Goal: Feedback & Contribution: Contribute content

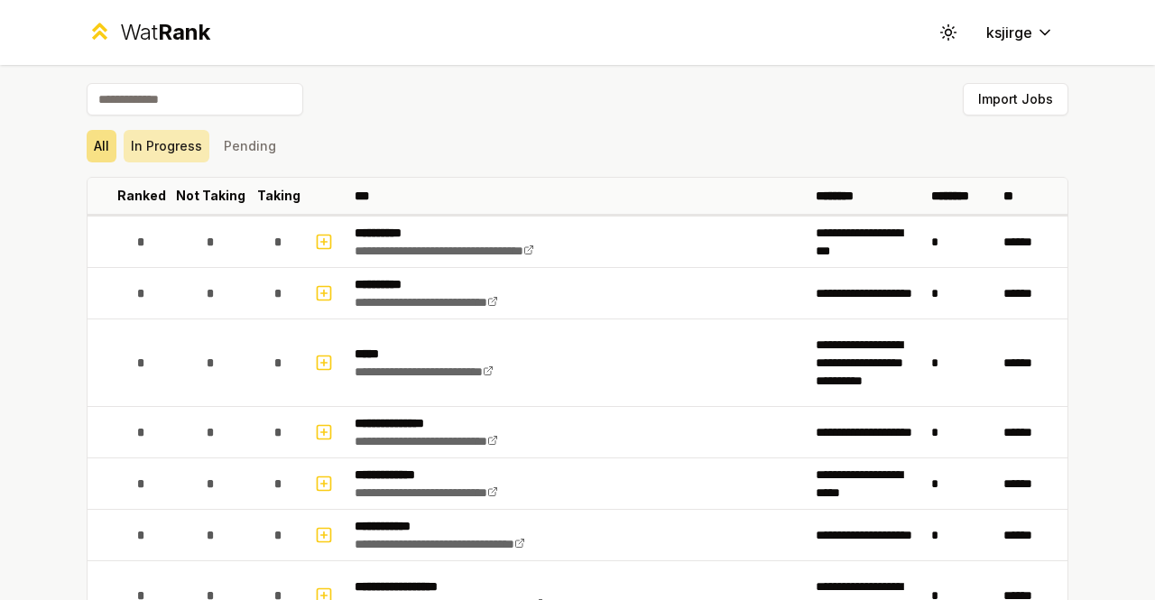
click at [162, 143] on button "In Progress" at bounding box center [167, 146] width 86 height 32
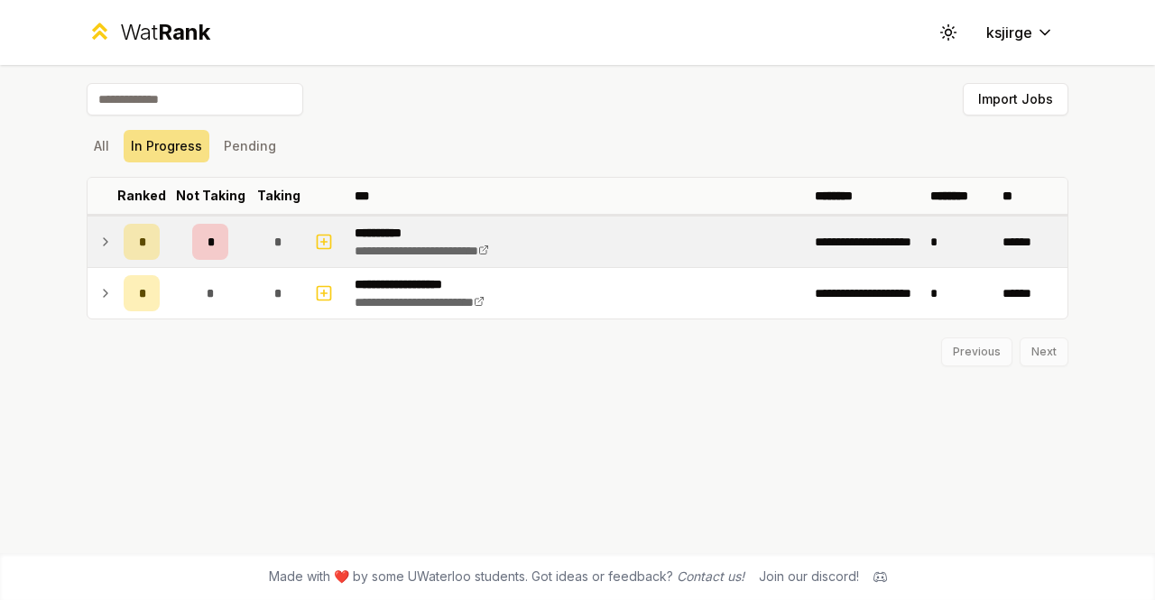
click at [99, 243] on icon at bounding box center [105, 242] width 14 height 22
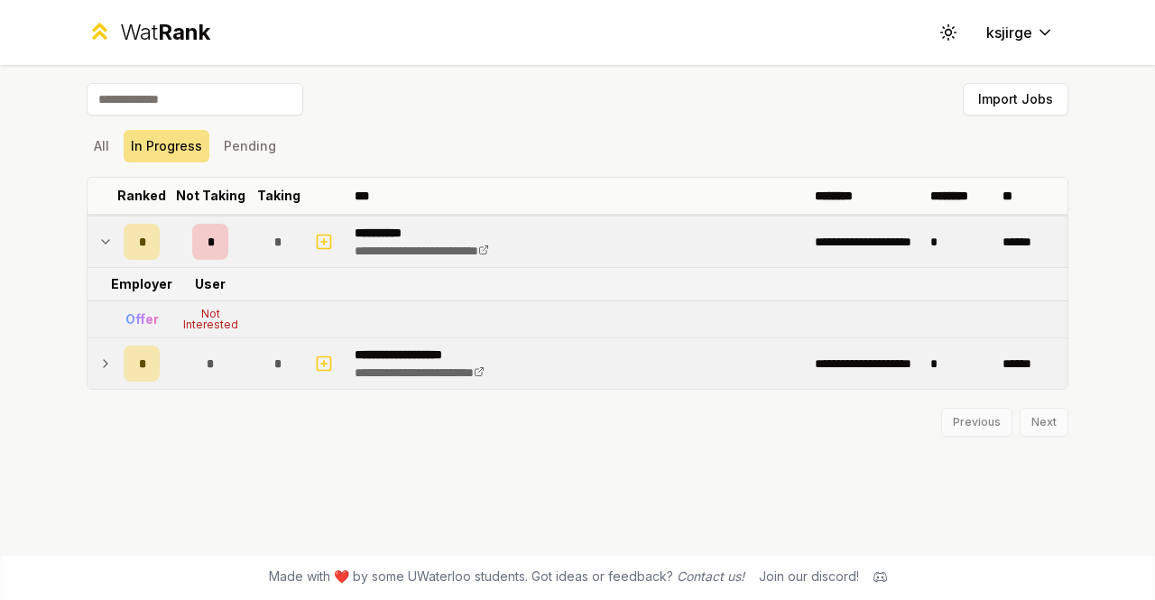
click at [108, 373] on icon at bounding box center [105, 364] width 14 height 22
click at [106, 134] on button "All" at bounding box center [102, 146] width 30 height 32
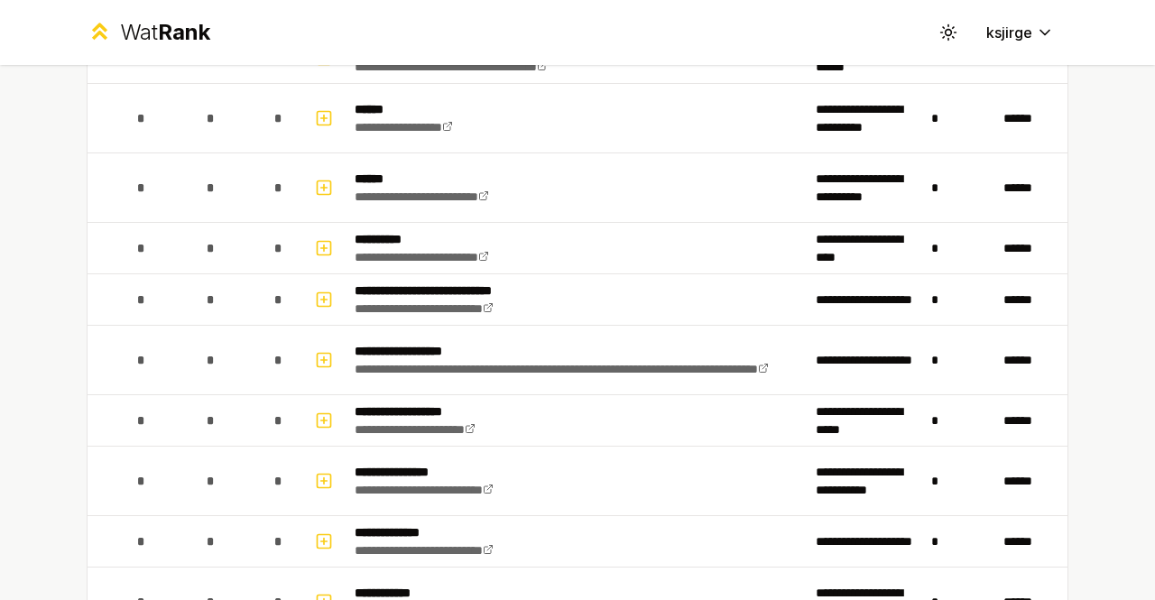
scroll to position [2667, 0]
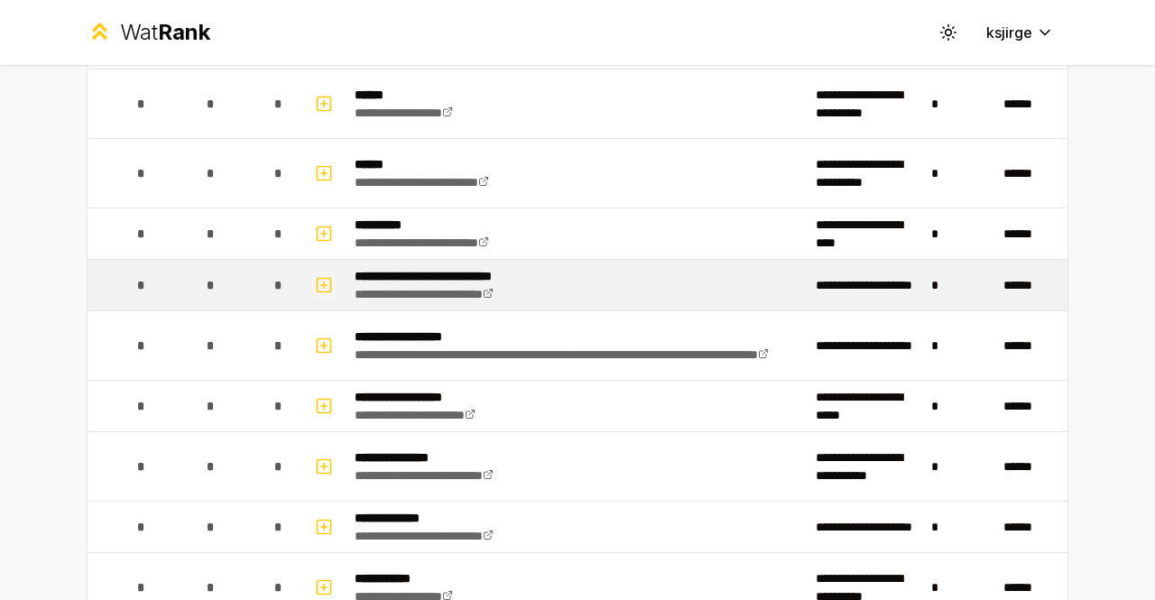
click at [318, 274] on icon "button" at bounding box center [324, 285] width 18 height 22
select select
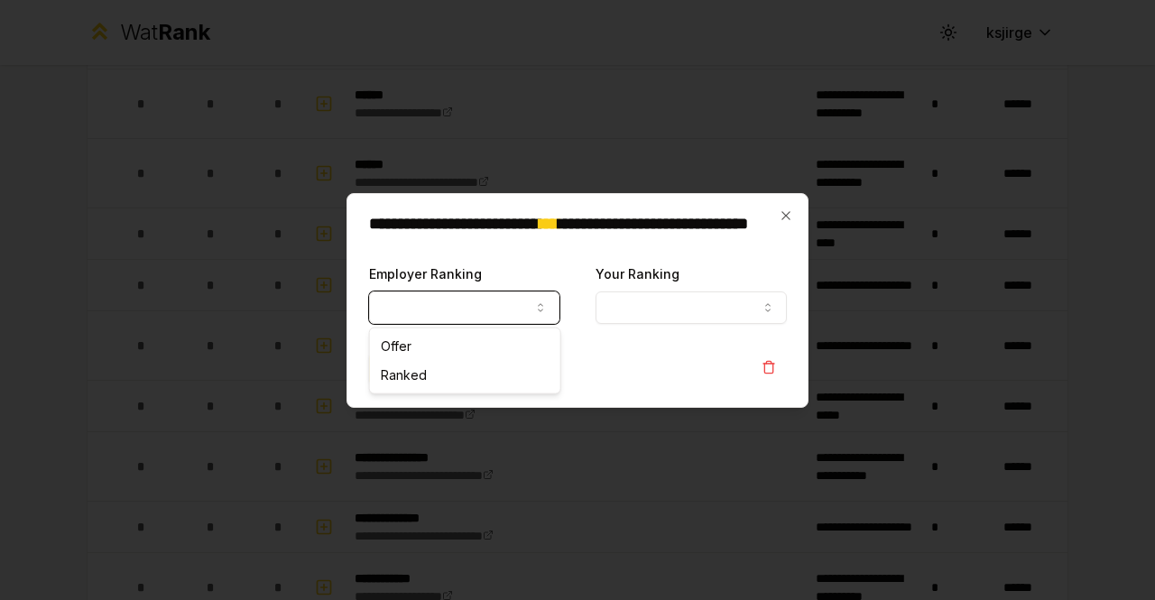
click at [517, 299] on button "Employer Ranking" at bounding box center [464, 307] width 190 height 32
select select "*****"
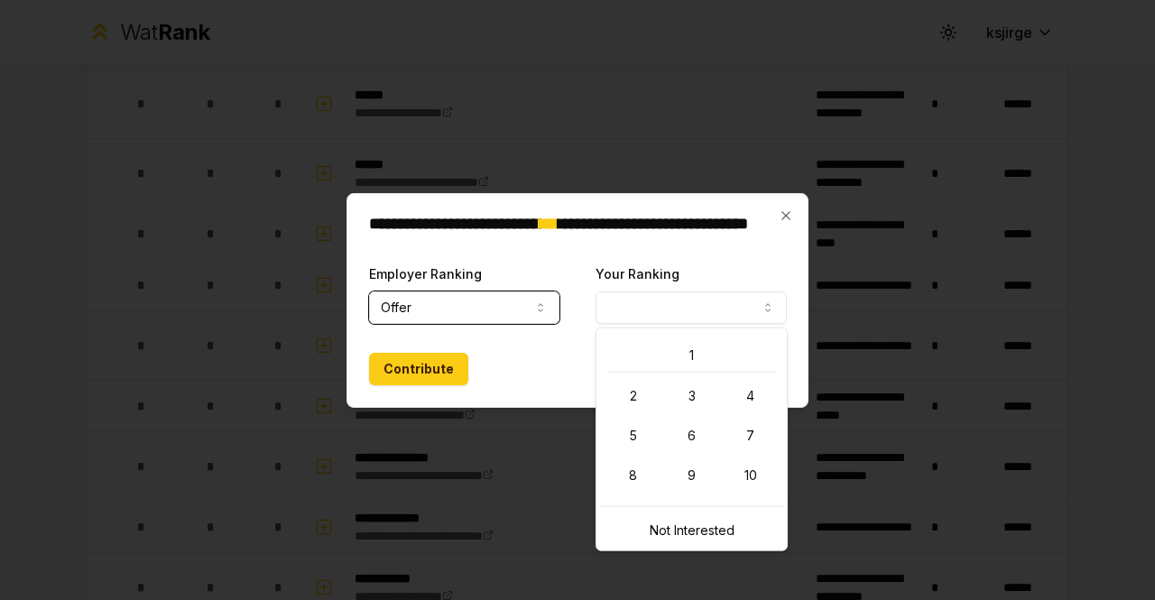
click at [664, 306] on button "Your Ranking" at bounding box center [691, 307] width 190 height 32
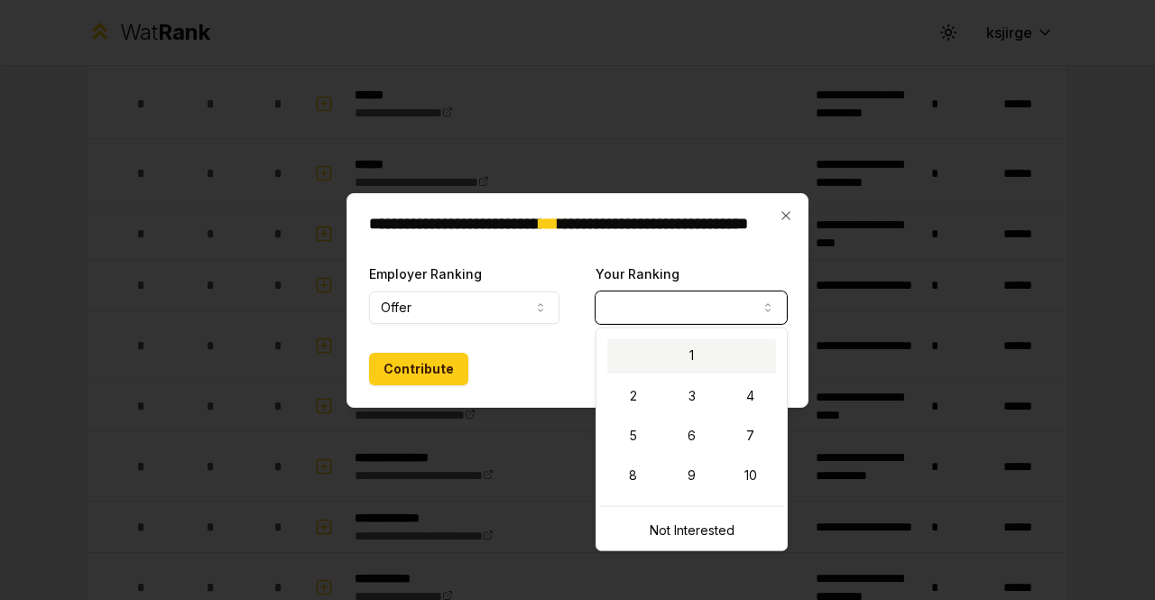
select select "*"
click at [653, 307] on button "1" at bounding box center [691, 307] width 190 height 32
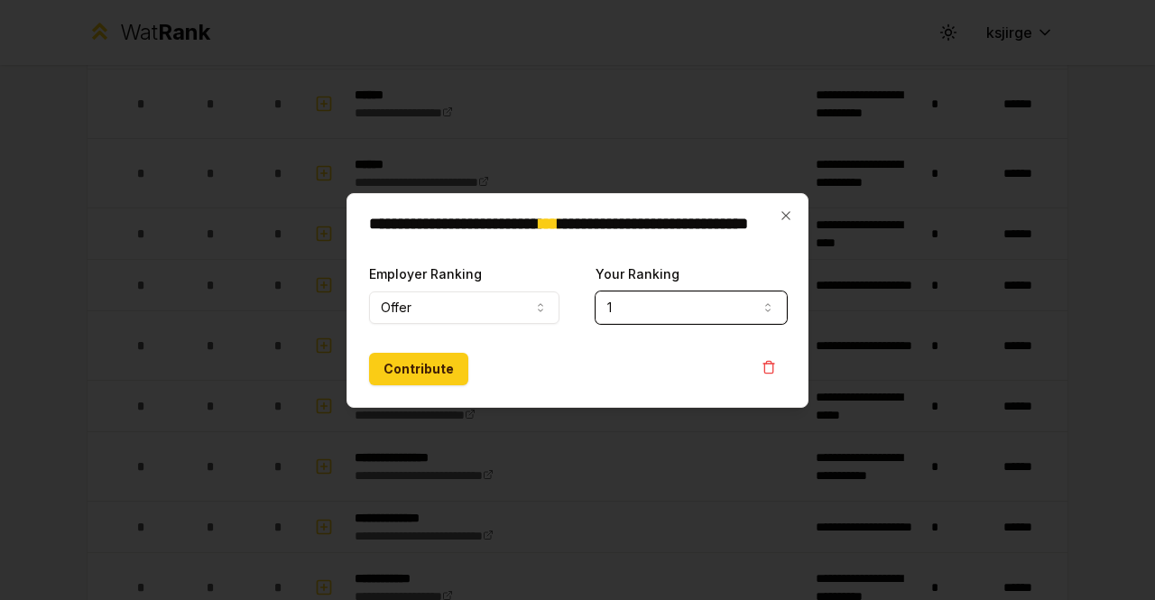
click at [570, 381] on div "Contribute" at bounding box center [578, 369] width 418 height 32
click at [412, 372] on button "Contribute" at bounding box center [418, 369] width 99 height 32
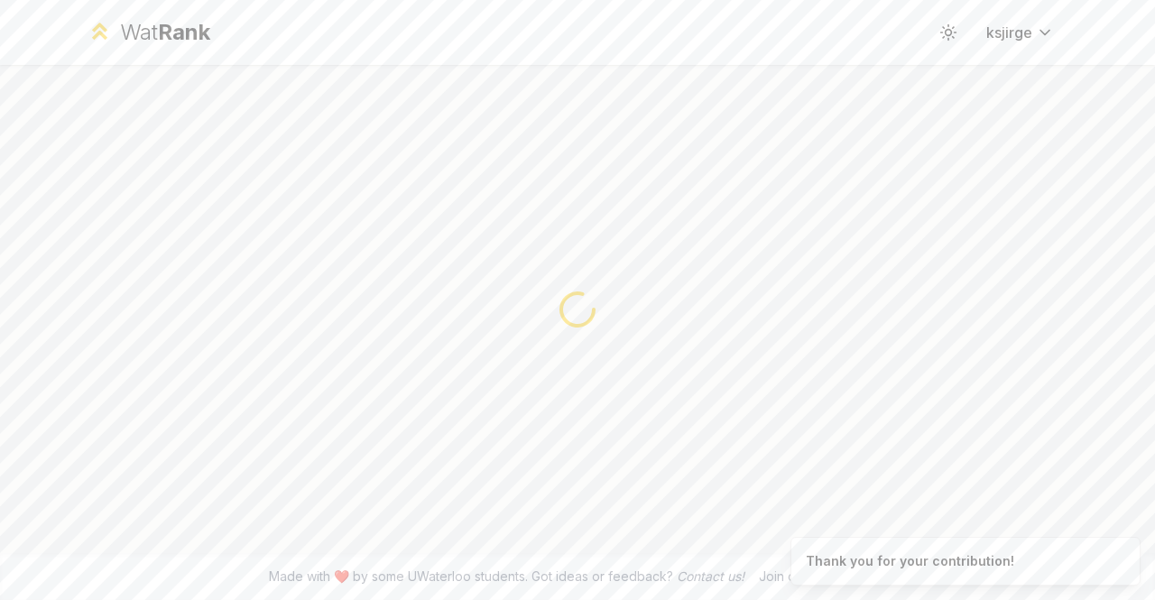
scroll to position [0, 0]
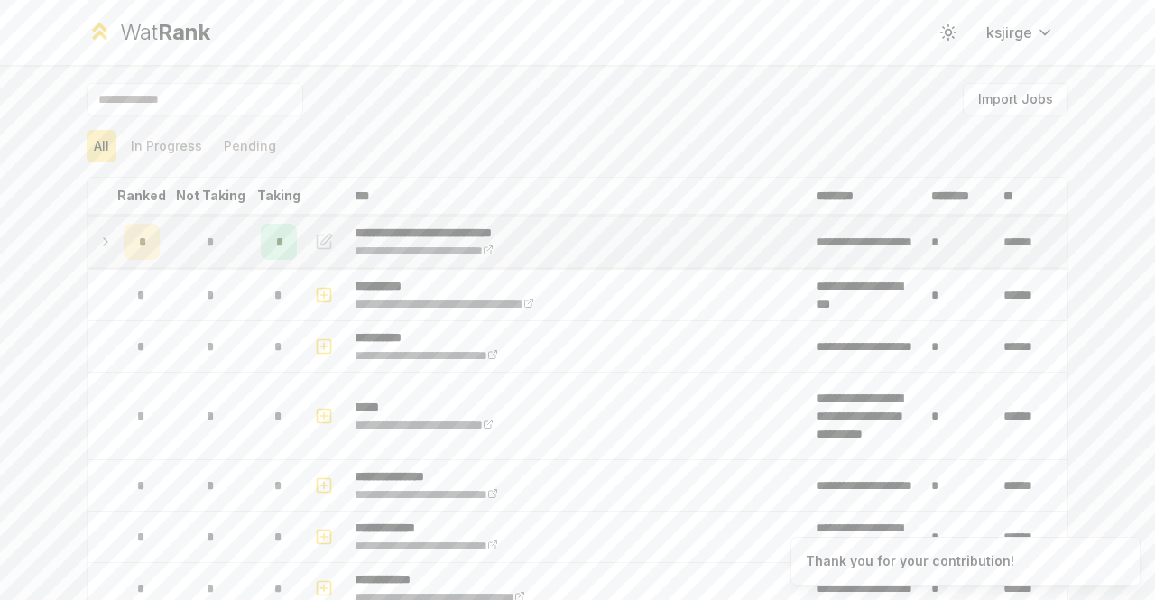
click at [105, 238] on icon at bounding box center [105, 242] width 14 height 22
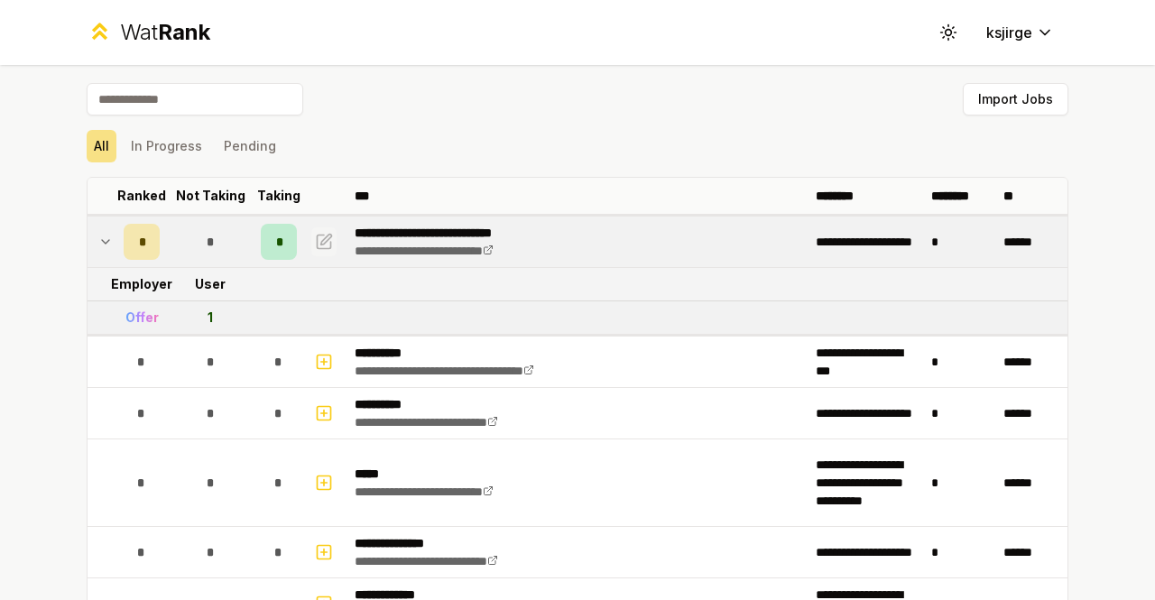
click at [321, 239] on icon "button" at bounding box center [326, 239] width 11 height 11
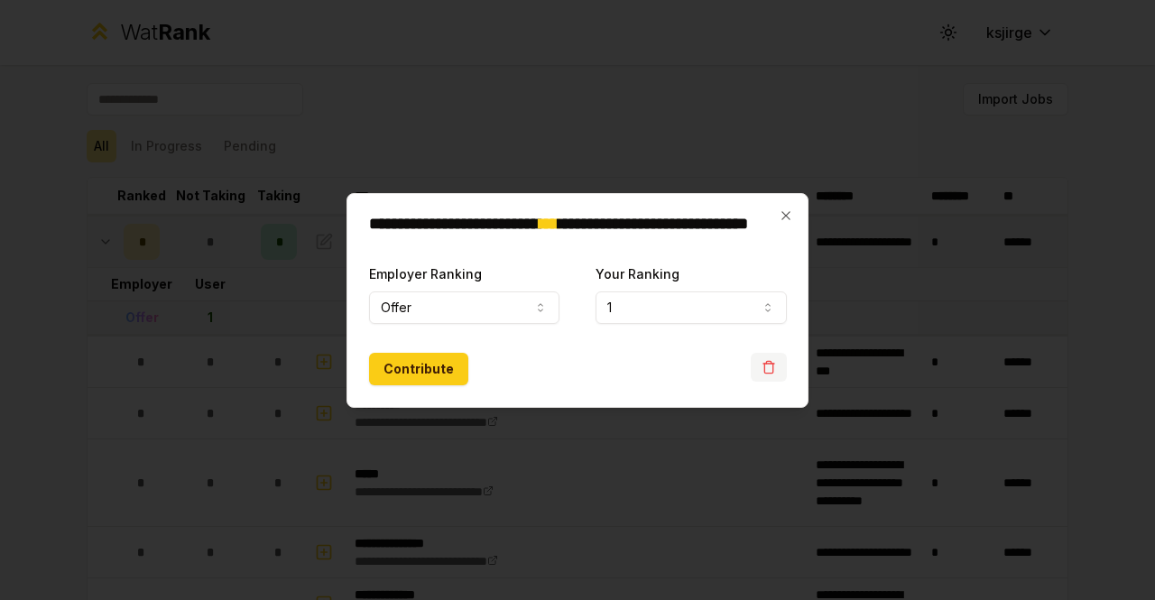
click at [769, 369] on icon "button" at bounding box center [769, 367] width 14 height 14
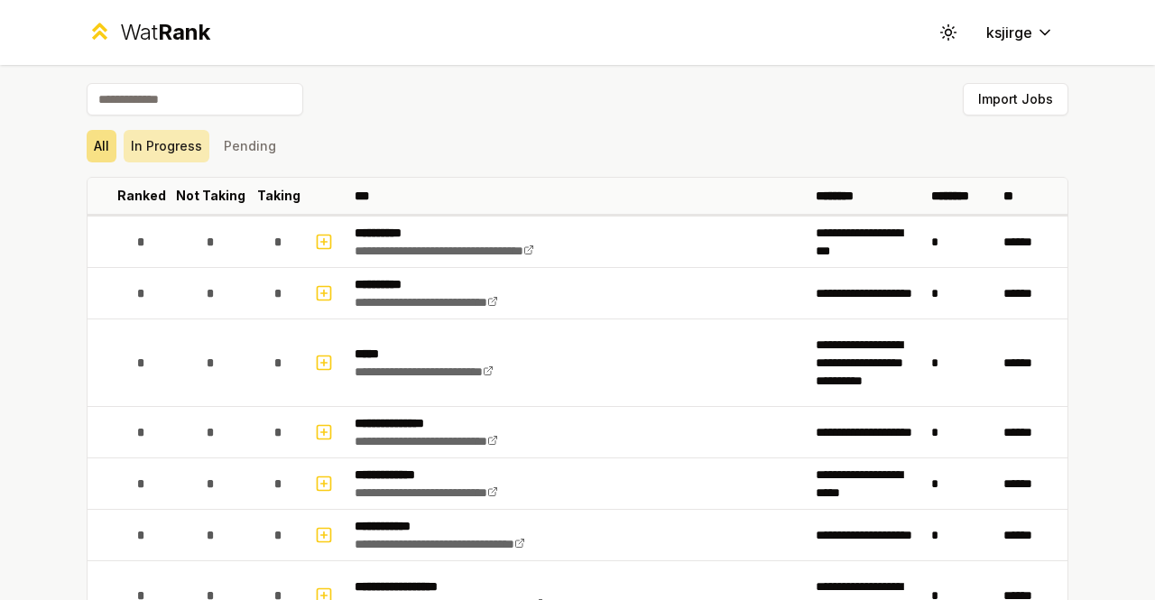
click at [164, 148] on button "In Progress" at bounding box center [167, 146] width 86 height 32
click at [159, 160] on button "In Progress" at bounding box center [167, 146] width 86 height 32
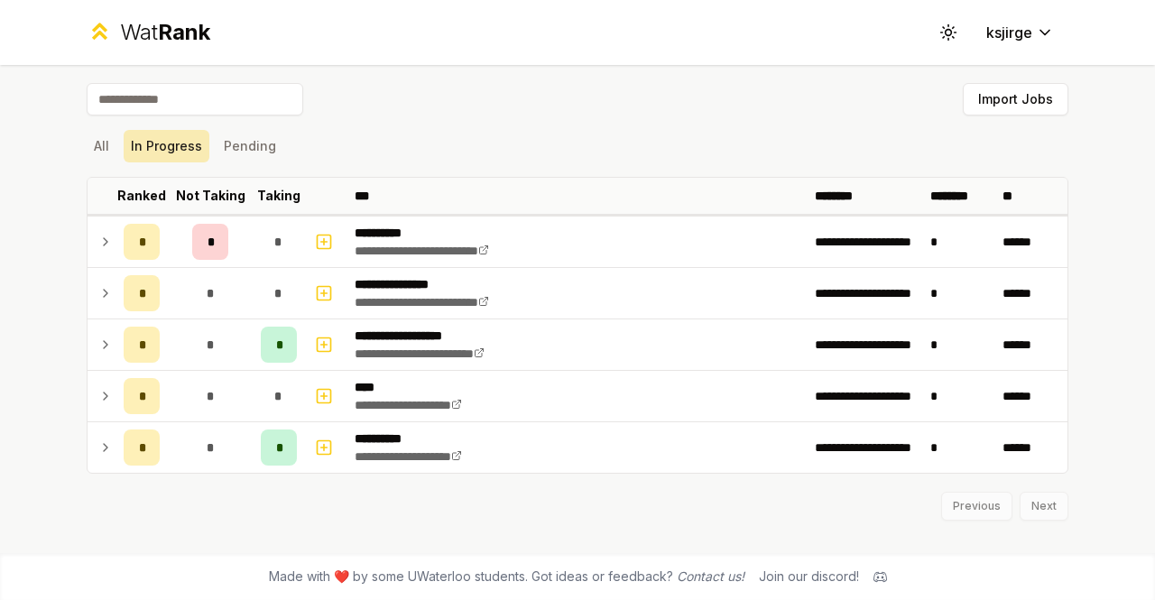
click at [114, 390] on td at bounding box center [102, 396] width 29 height 51
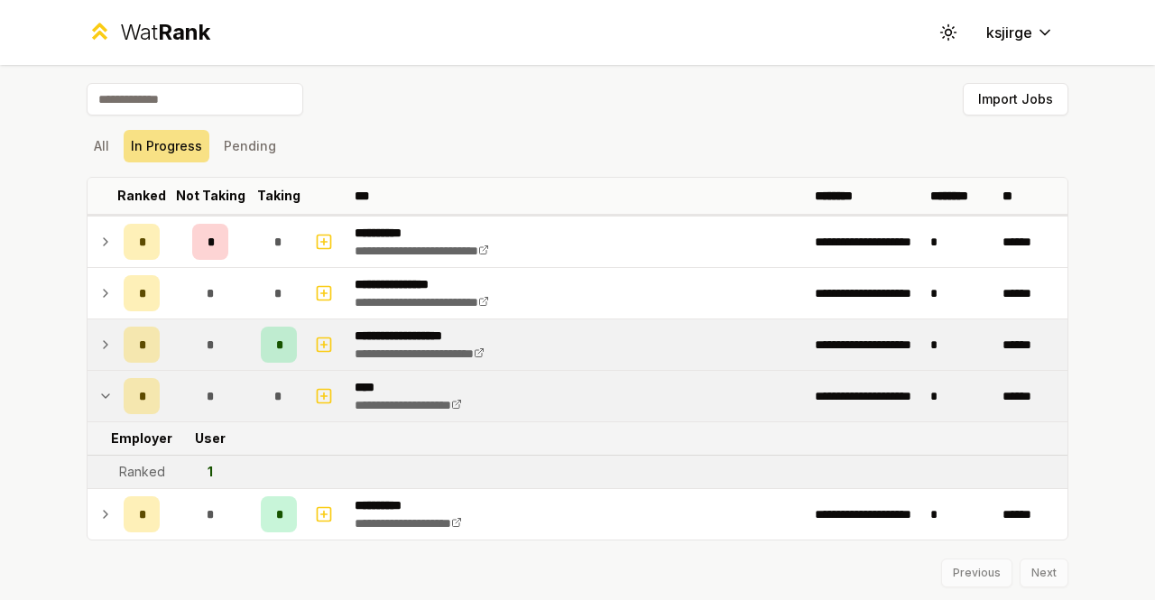
click at [100, 347] on icon at bounding box center [105, 345] width 14 height 22
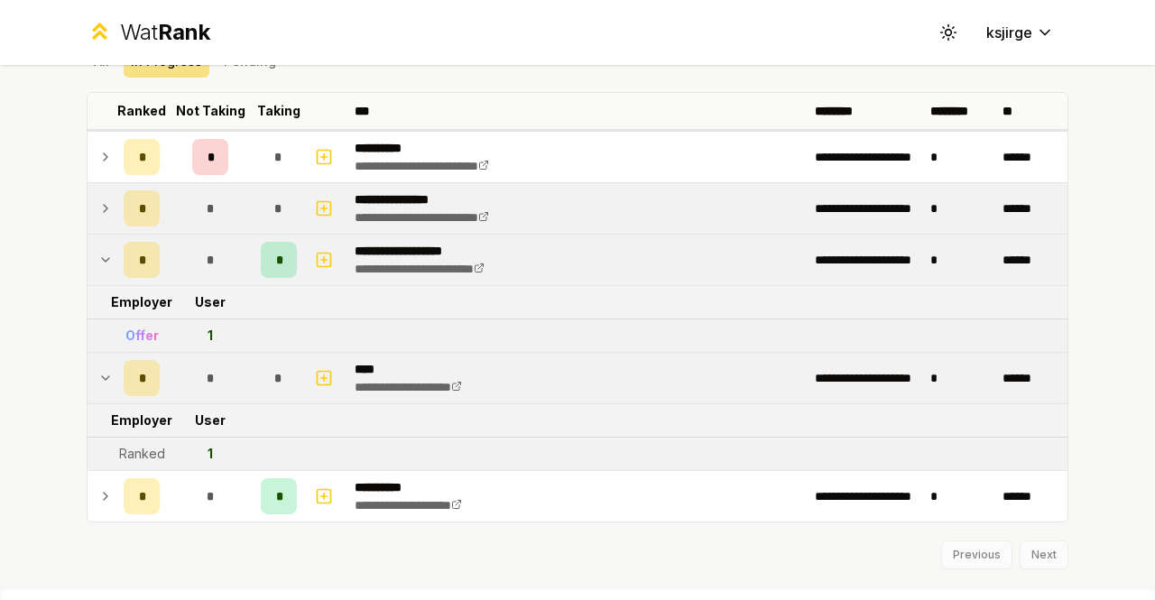
scroll to position [82, 0]
